Goal: Task Accomplishment & Management: Complete application form

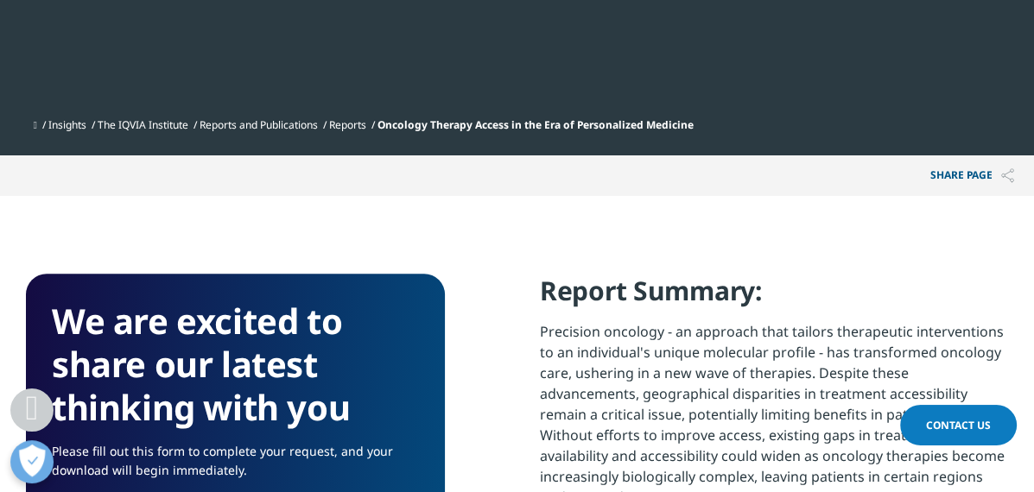
scroll to position [863, 0]
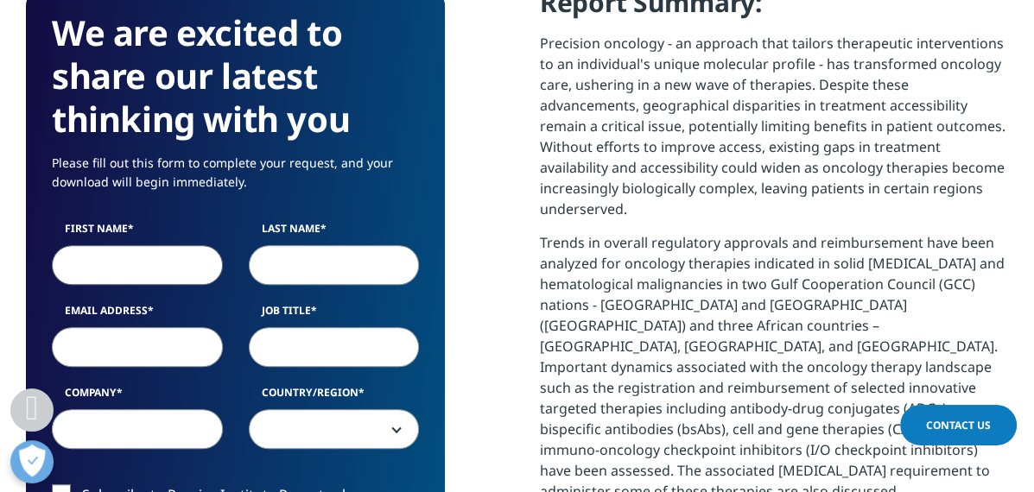
click at [82, 254] on input "First Name" at bounding box center [137, 265] width 171 height 40
type input "[PERSON_NAME]"
type input "Jeong"
type input "[PERSON_NAME][EMAIL_ADDRESS][PERSON_NAME][DOMAIN_NAME]"
type input "CSP"
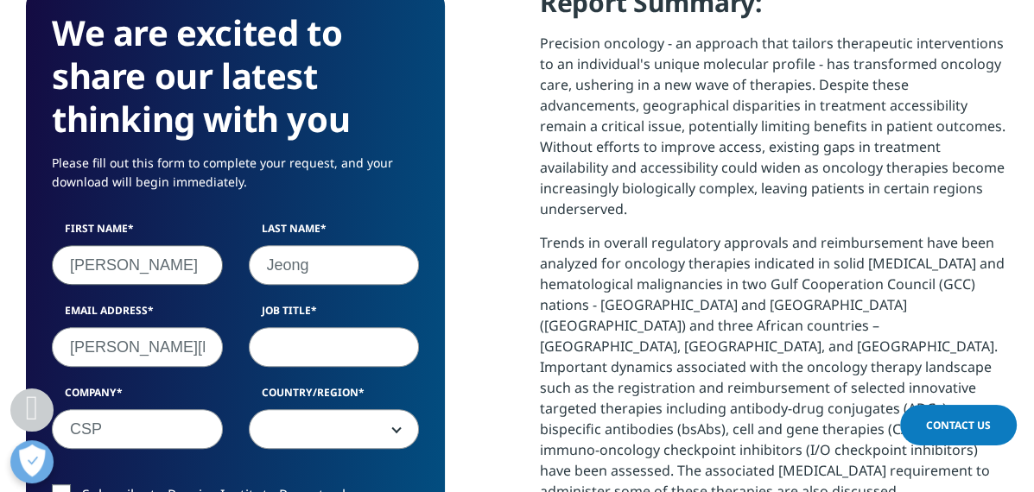
select select "[GEOGRAPHIC_DATA]"
click at [280, 338] on input "Job Title" at bounding box center [334, 347] width 171 height 40
type input "VP, Clinical Strategy"
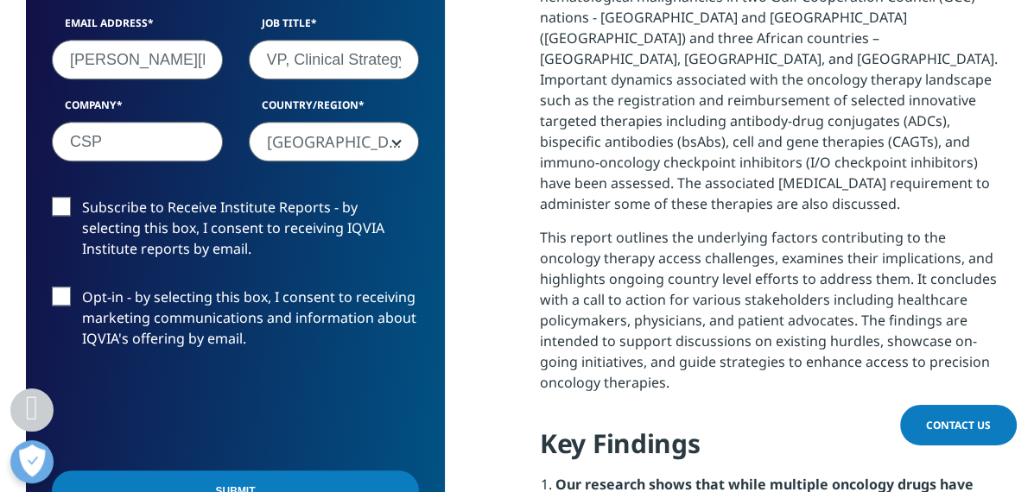
click at [395, 148] on span "[GEOGRAPHIC_DATA]" at bounding box center [334, 143] width 169 height 40
click at [60, 207] on label "Subscribe to Receive Institute Reports - by selecting this box, I consent to re…" at bounding box center [235, 233] width 367 height 72
click at [82, 197] on input "Subscribe to Receive Institute Reports - by selecting this box, I consent to re…" at bounding box center [82, 197] width 0 height 0
drag, startPoint x: 68, startPoint y: 293, endPoint x: 91, endPoint y: 362, distance: 72.6
click at [70, 293] on label "Opt-in - by selecting this box, I consent to receiving marketing communications…" at bounding box center [235, 323] width 367 height 72
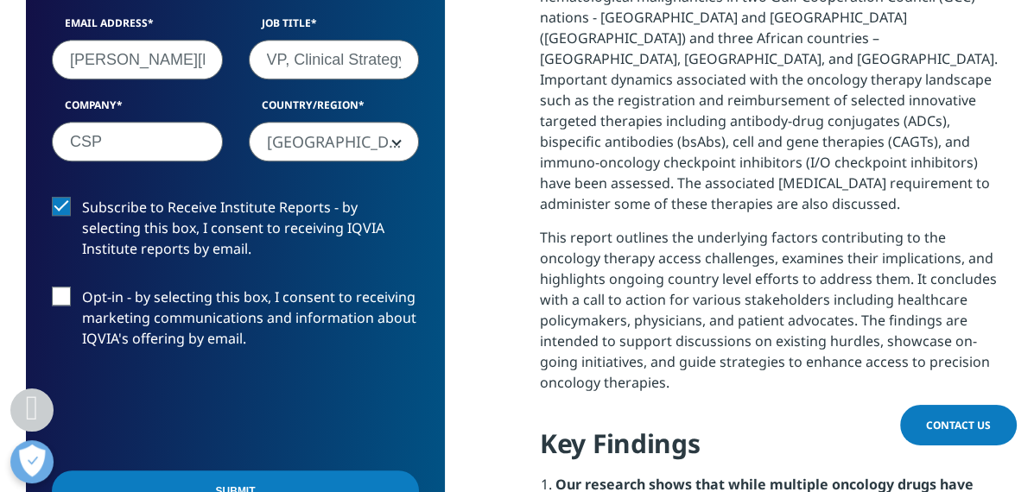
click at [82, 287] on input "Opt-in - by selecting this box, I consent to receiving marketing communications…" at bounding box center [82, 287] width 0 height 0
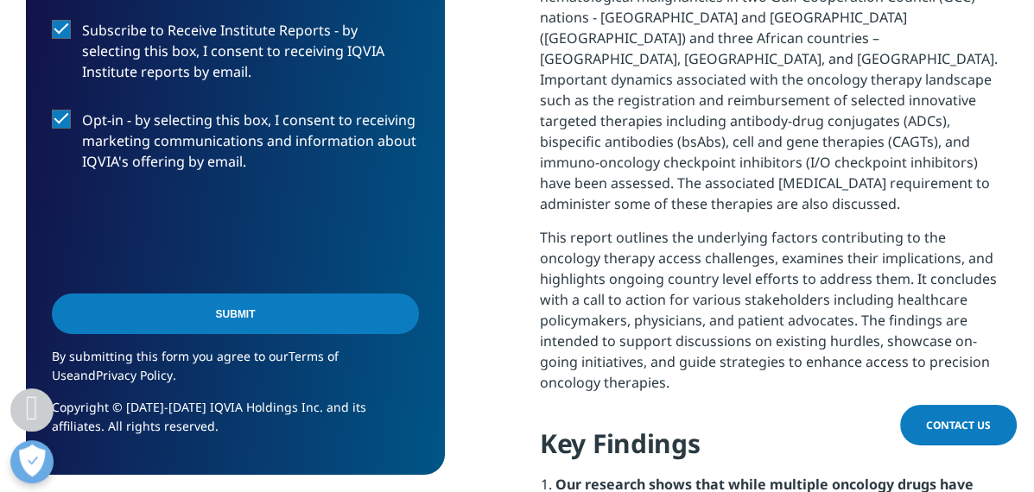
scroll to position [1438, 0]
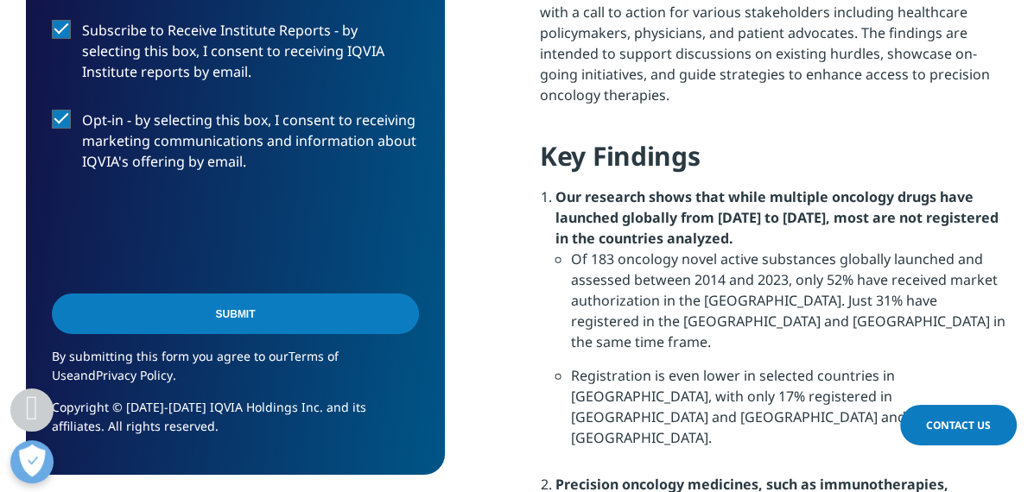
click at [213, 317] on input "Submit" at bounding box center [235, 314] width 367 height 41
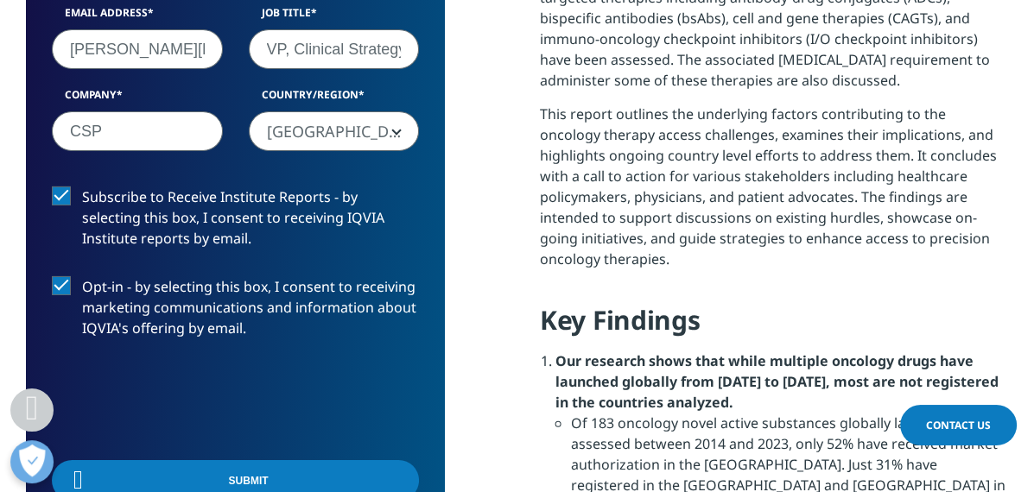
scroll to position [8, 9]
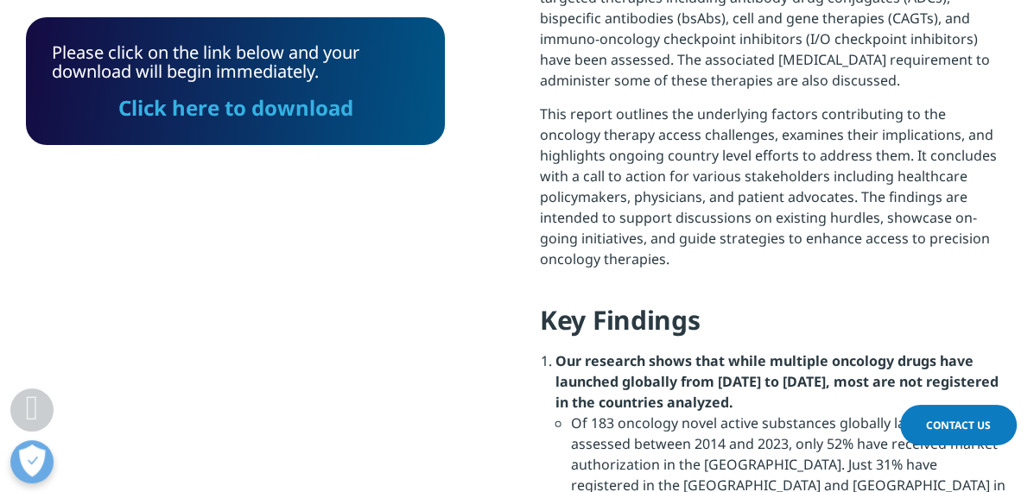
click at [235, 93] on link "Click here to download" at bounding box center [235, 107] width 235 height 28
